Goal: Navigation & Orientation: Find specific page/section

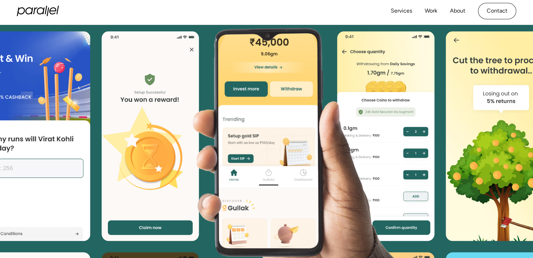
scroll to position [1401, 0]
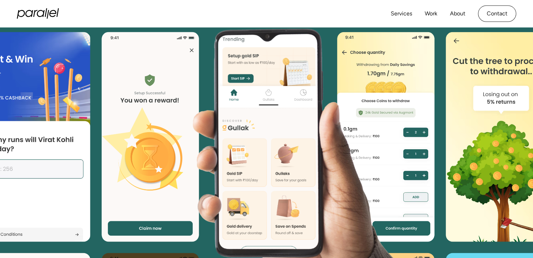
click at [470, 110] on image at bounding box center [277, 132] width 505 height 324
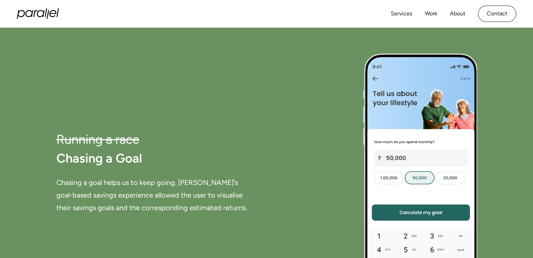
scroll to position [2584, 0]
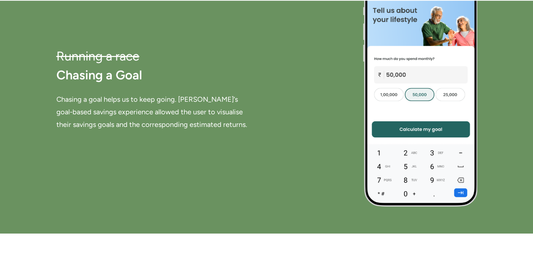
click at [460, 191] on image at bounding box center [420, 90] width 117 height 242
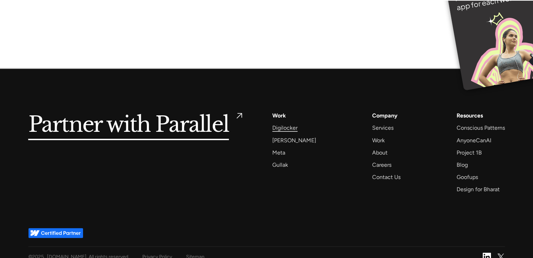
scroll to position [4818, 0]
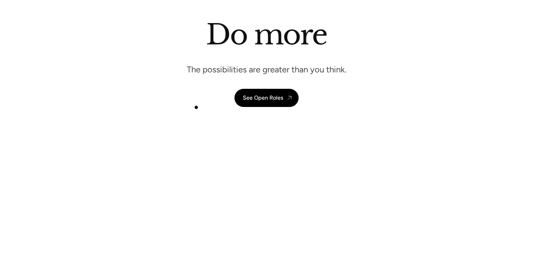
scroll to position [48, 0]
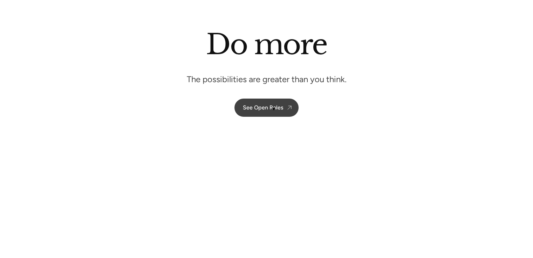
click at [273, 109] on div "See Open Roles" at bounding box center [263, 107] width 40 height 7
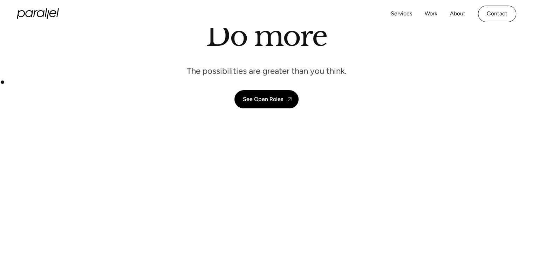
scroll to position [0, 0]
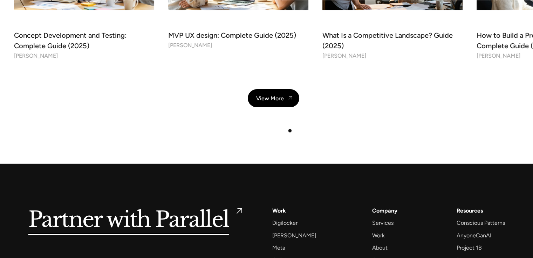
scroll to position [2546, 0]
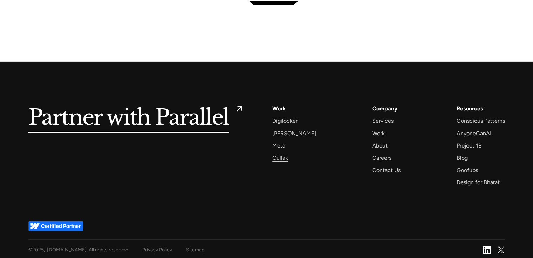
click at [283, 156] on div "Gullak" at bounding box center [280, 157] width 16 height 9
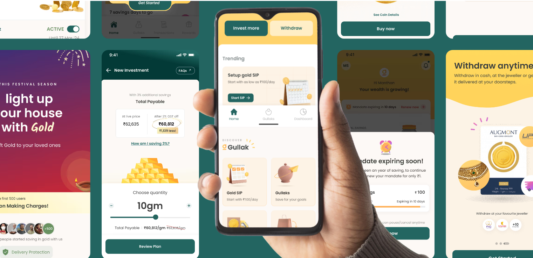
scroll to position [1826, 0]
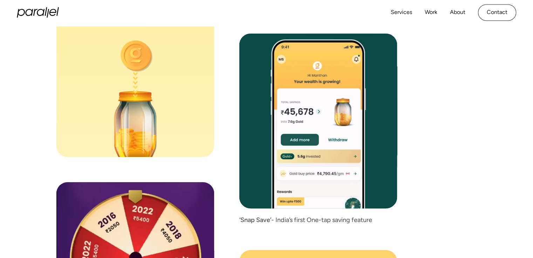
scroll to position [3104, 0]
